Goal: Information Seeking & Learning: Learn about a topic

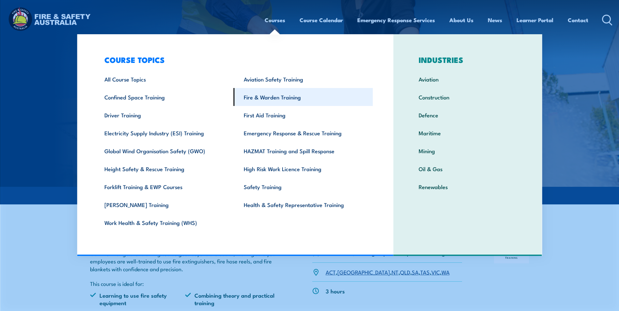
click at [274, 99] on link "Fire & Warden Training" at bounding box center [303, 97] width 139 height 18
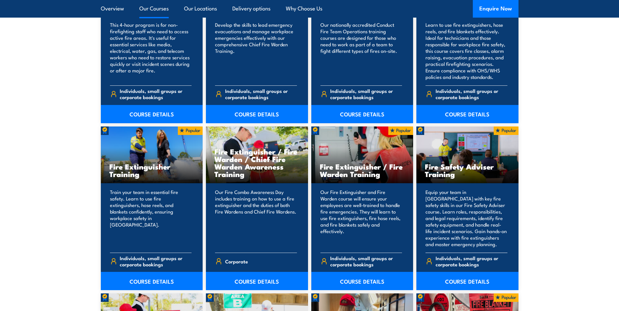
scroll to position [652, 0]
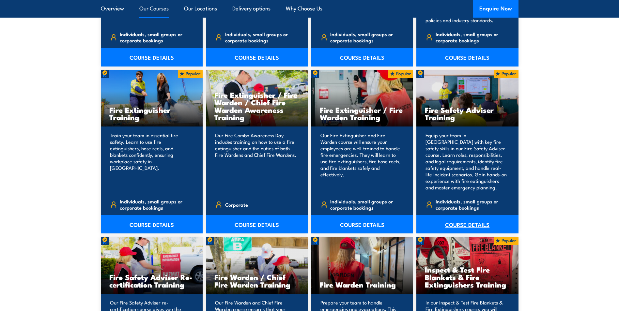
click at [462, 224] on link "COURSE DETAILS" at bounding box center [467, 224] width 102 height 18
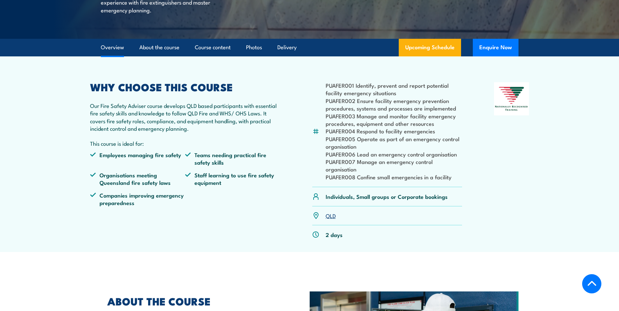
scroll to position [163, 0]
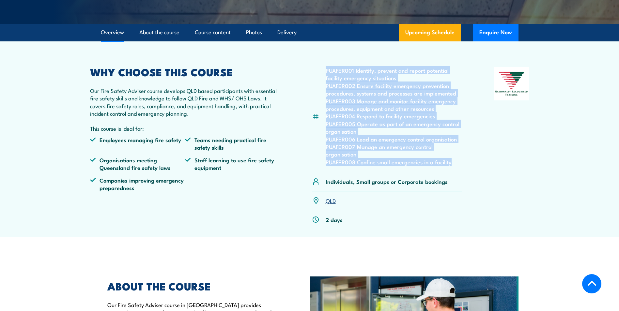
drag, startPoint x: 321, startPoint y: 83, endPoint x: 461, endPoint y: 176, distance: 167.7
click at [461, 172] on div "PUAFER001 Identify, prevent and report potential facility emergency situations …" at bounding box center [387, 119] width 150 height 105
copy ul "PUAFER001 Identify, prevent and report potential facility emergency situations …"
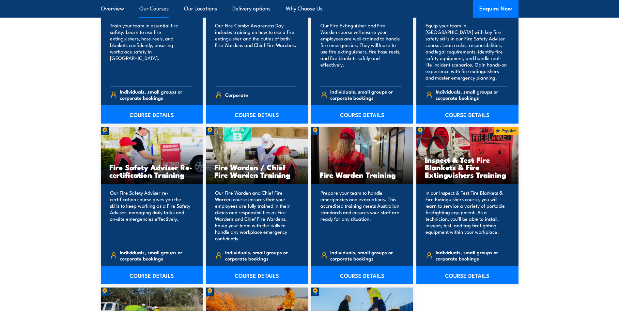
scroll to position [783, 0]
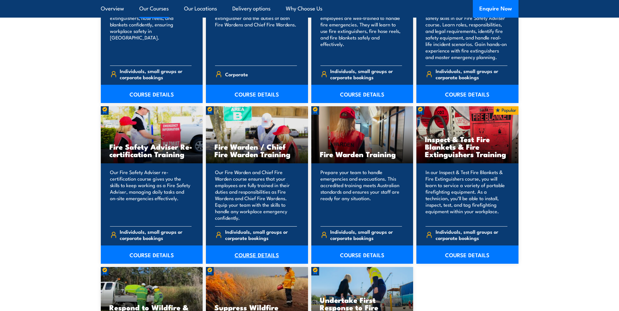
click at [249, 253] on link "COURSE DETAILS" at bounding box center [257, 255] width 102 height 18
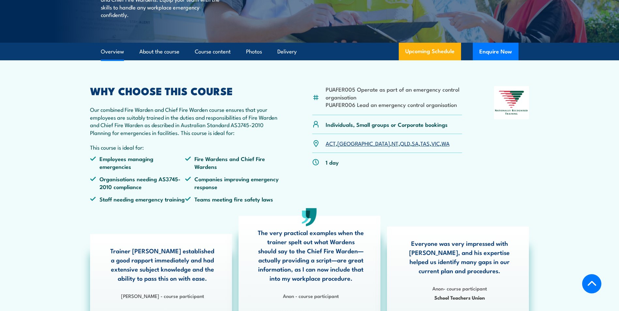
scroll to position [163, 0]
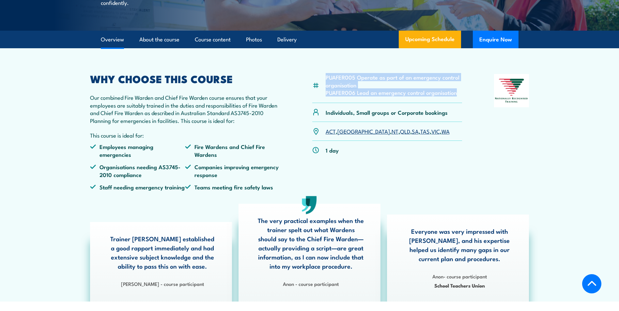
drag, startPoint x: 325, startPoint y: 91, endPoint x: 458, endPoint y: 110, distance: 133.5
click at [458, 96] on ul "PUAFER005 Operate as part of an emergency control organisation PUAFER006 Lead a…" at bounding box center [393, 84] width 137 height 23
drag, startPoint x: 458, startPoint y: 110, endPoint x: 420, endPoint y: 107, distance: 37.6
copy ul "PUAFER005 Operate as part of an emergency control organisation PUAFER006 Lead a…"
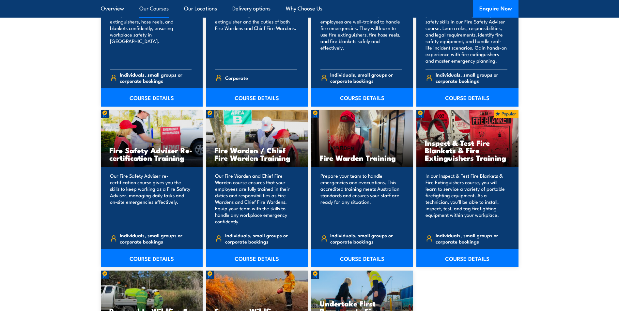
scroll to position [783, 0]
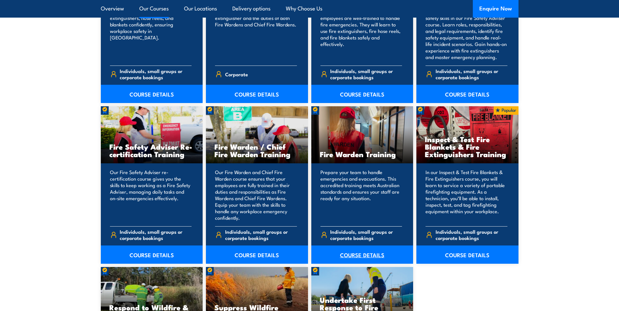
click at [363, 253] on link "COURSE DETAILS" at bounding box center [362, 255] width 102 height 18
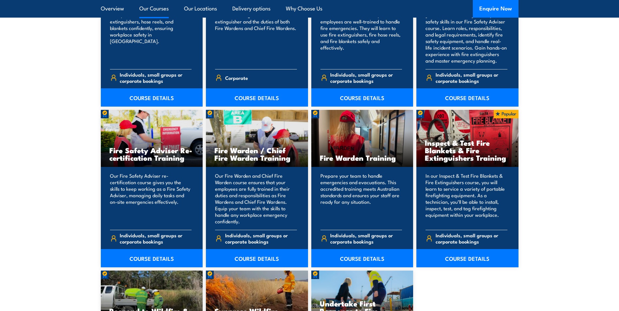
scroll to position [783, 0]
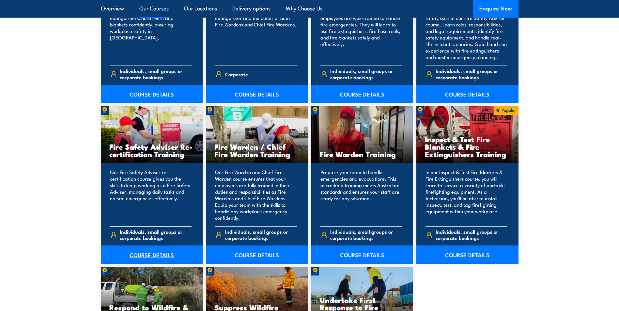
click at [155, 252] on link "COURSE DETAILS" at bounding box center [152, 255] width 102 height 18
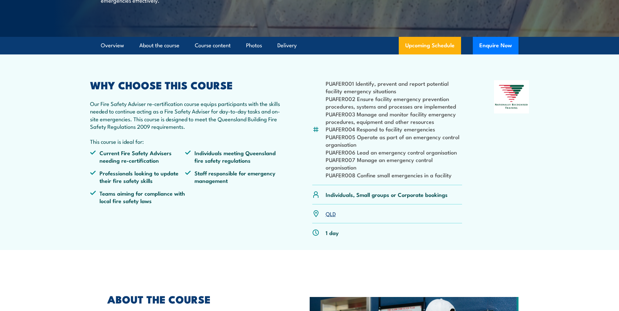
scroll to position [163, 0]
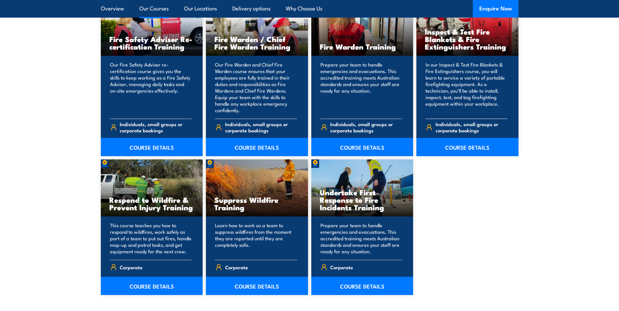
scroll to position [913, 0]
